Goal: Transaction & Acquisition: Purchase product/service

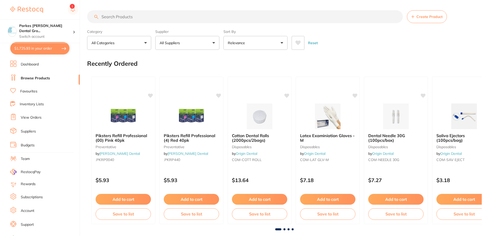
click at [51, 48] on button "$1,725.93 in your order" at bounding box center [39, 48] width 59 height 12
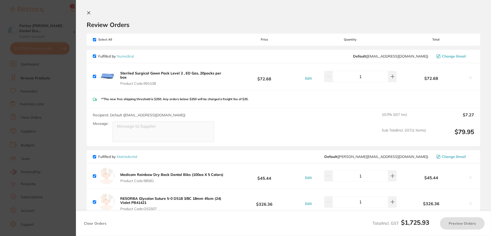
checkbox input "true"
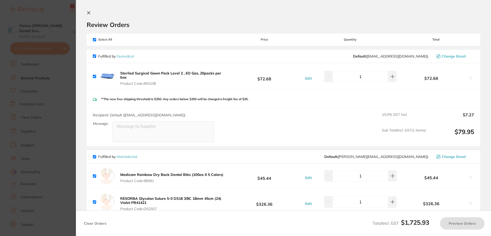
checkbox input "true"
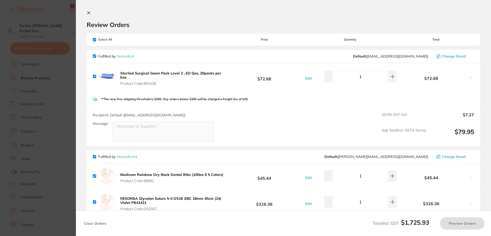
checkbox input "true"
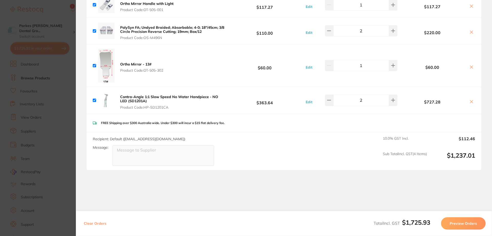
scroll to position [312, 0]
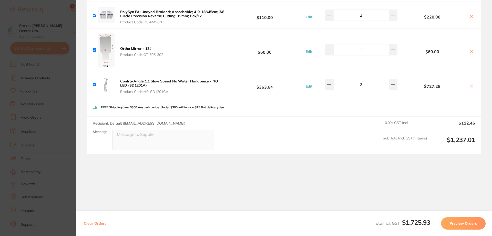
click at [47, 9] on section "Update RRP Set your pre negotiated price for this item. Item Agreed RRP (excl. …" at bounding box center [246, 118] width 492 height 236
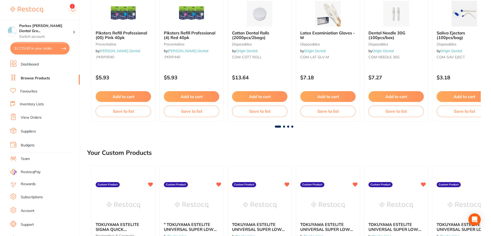
scroll to position [103, 0]
click at [292, 126] on span at bounding box center [292, 126] width 2 height 2
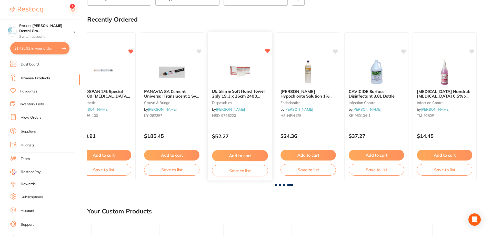
scroll to position [26, 0]
